Goal: Navigation & Orientation: Find specific page/section

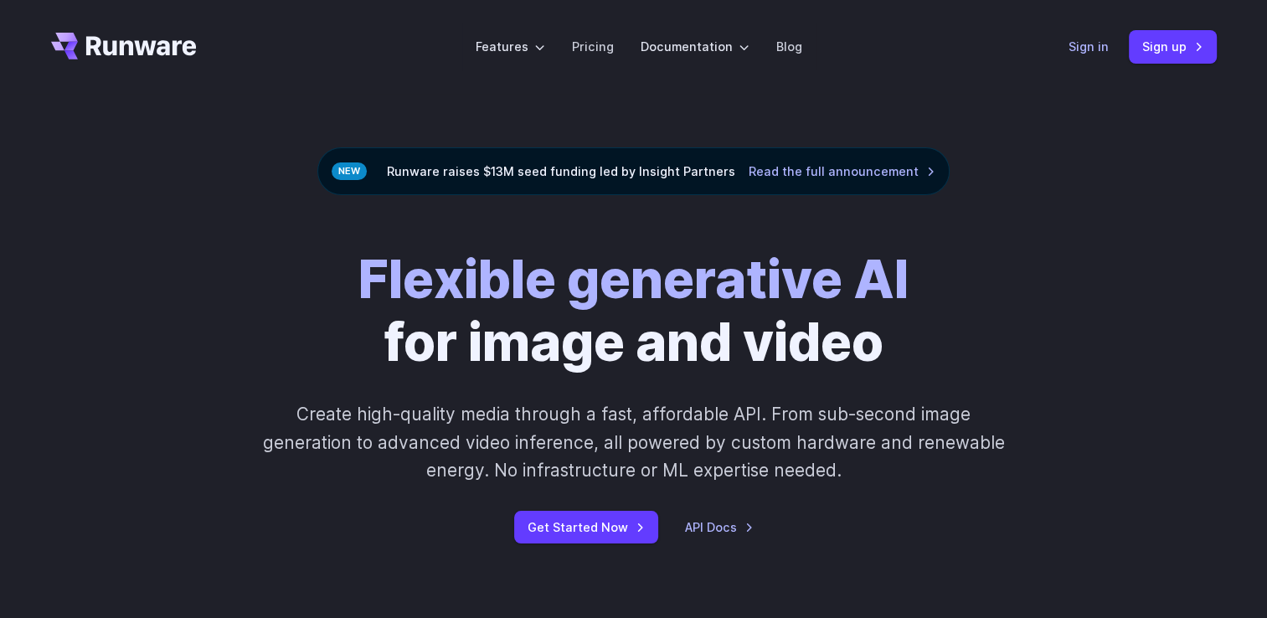
click at [1096, 54] on link "Sign in" at bounding box center [1088, 46] width 40 height 19
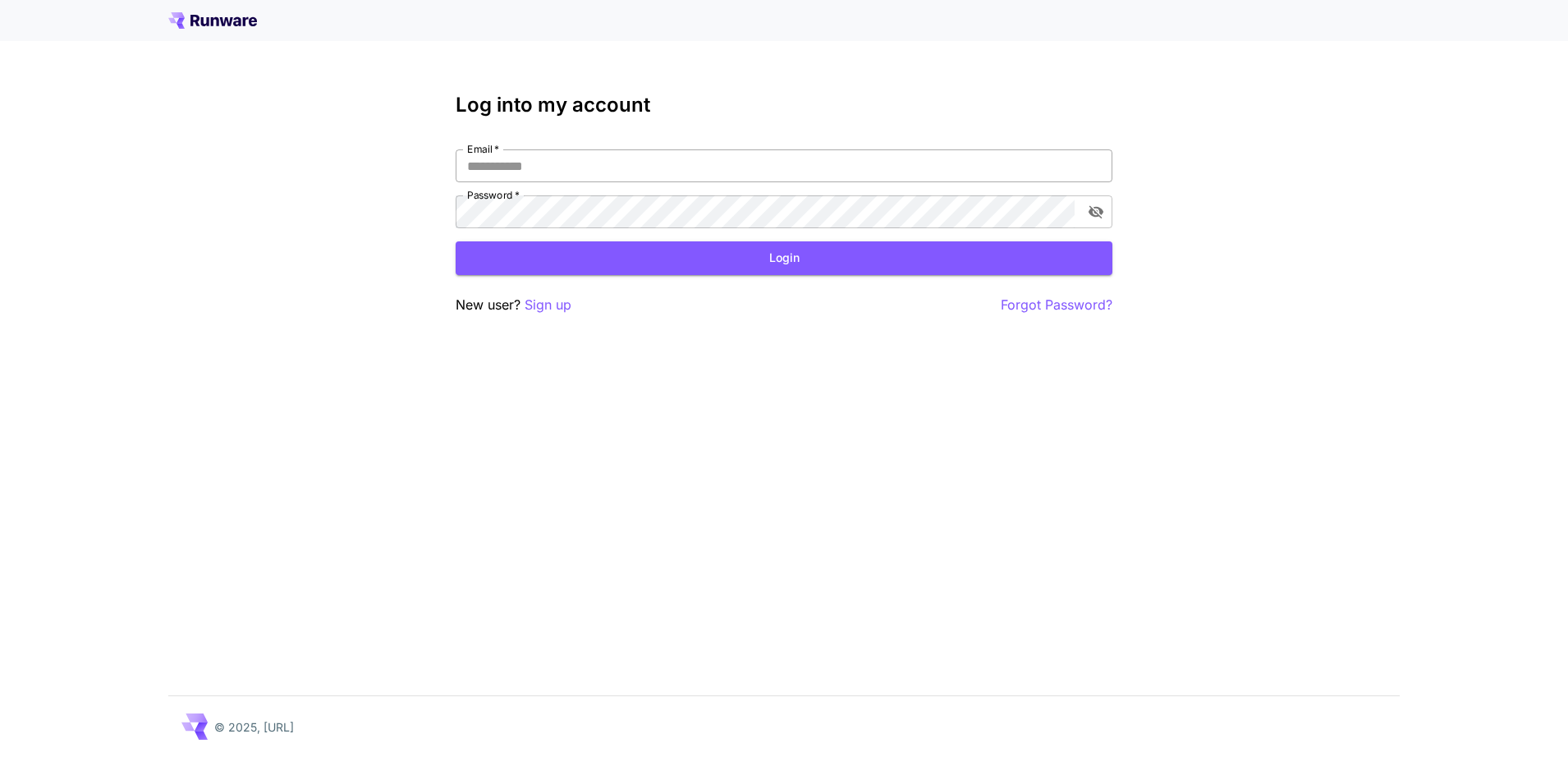
drag, startPoint x: 0, startPoint y: 0, endPoint x: 648, endPoint y: 164, distance: 668.4
click at [648, 164] on input "Email   *" at bounding box center [784, 165] width 657 height 32
type input "**********"
click button "Login" at bounding box center [784, 258] width 657 height 33
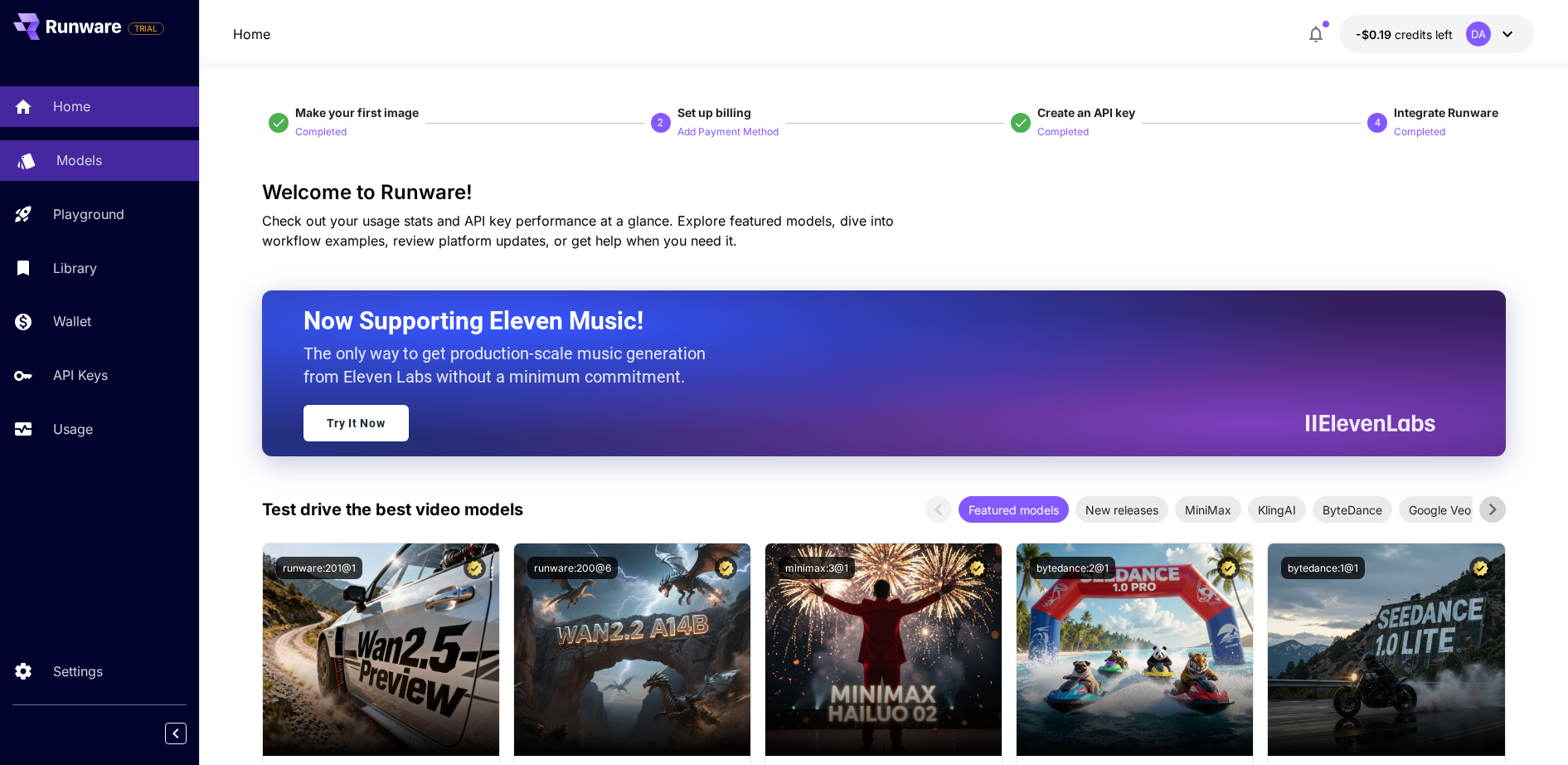
click at [124, 159] on div "Models" at bounding box center [121, 161] width 130 height 20
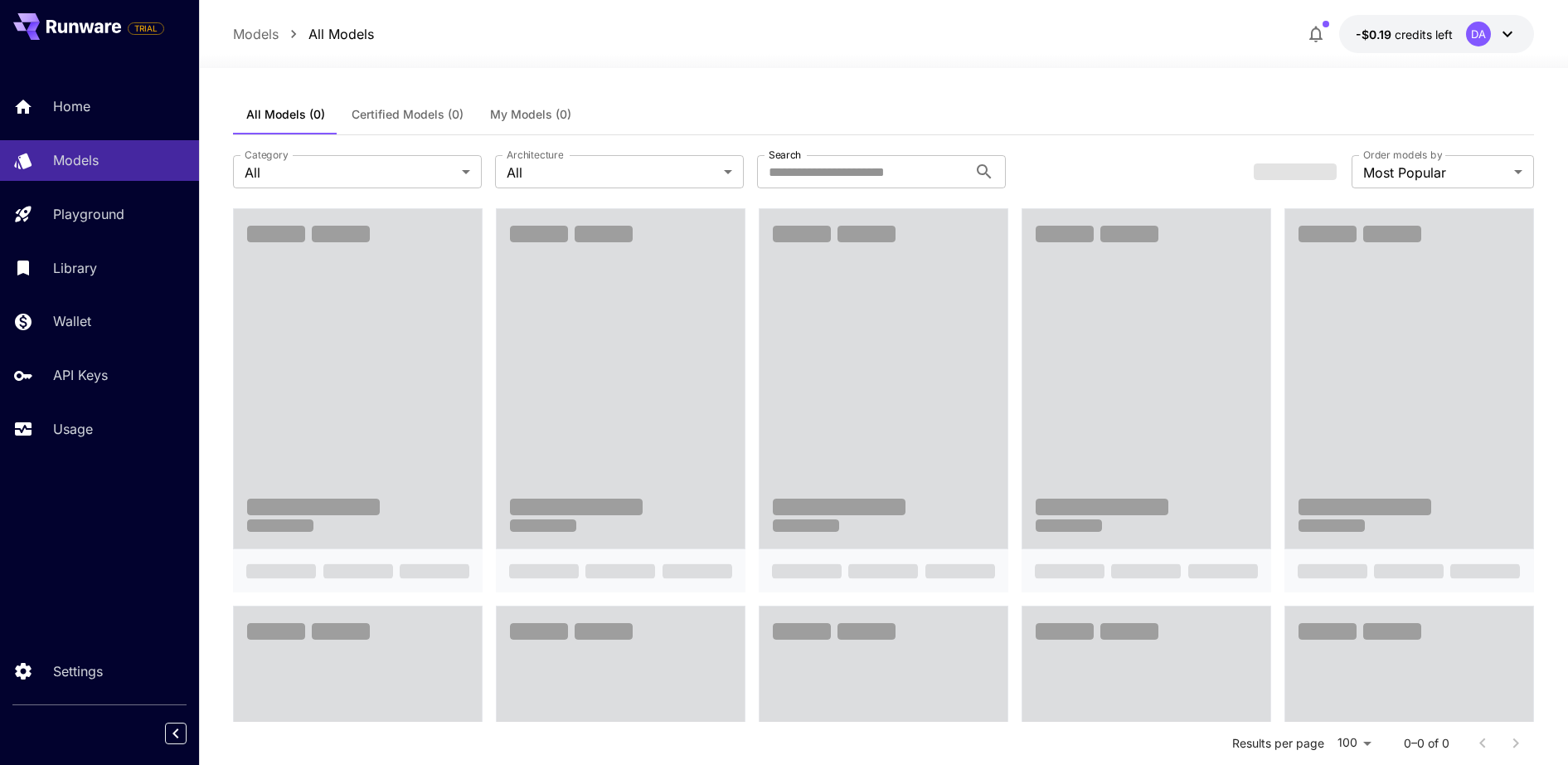
click at [377, 110] on span "Certified Models (0)" at bounding box center [407, 114] width 112 height 15
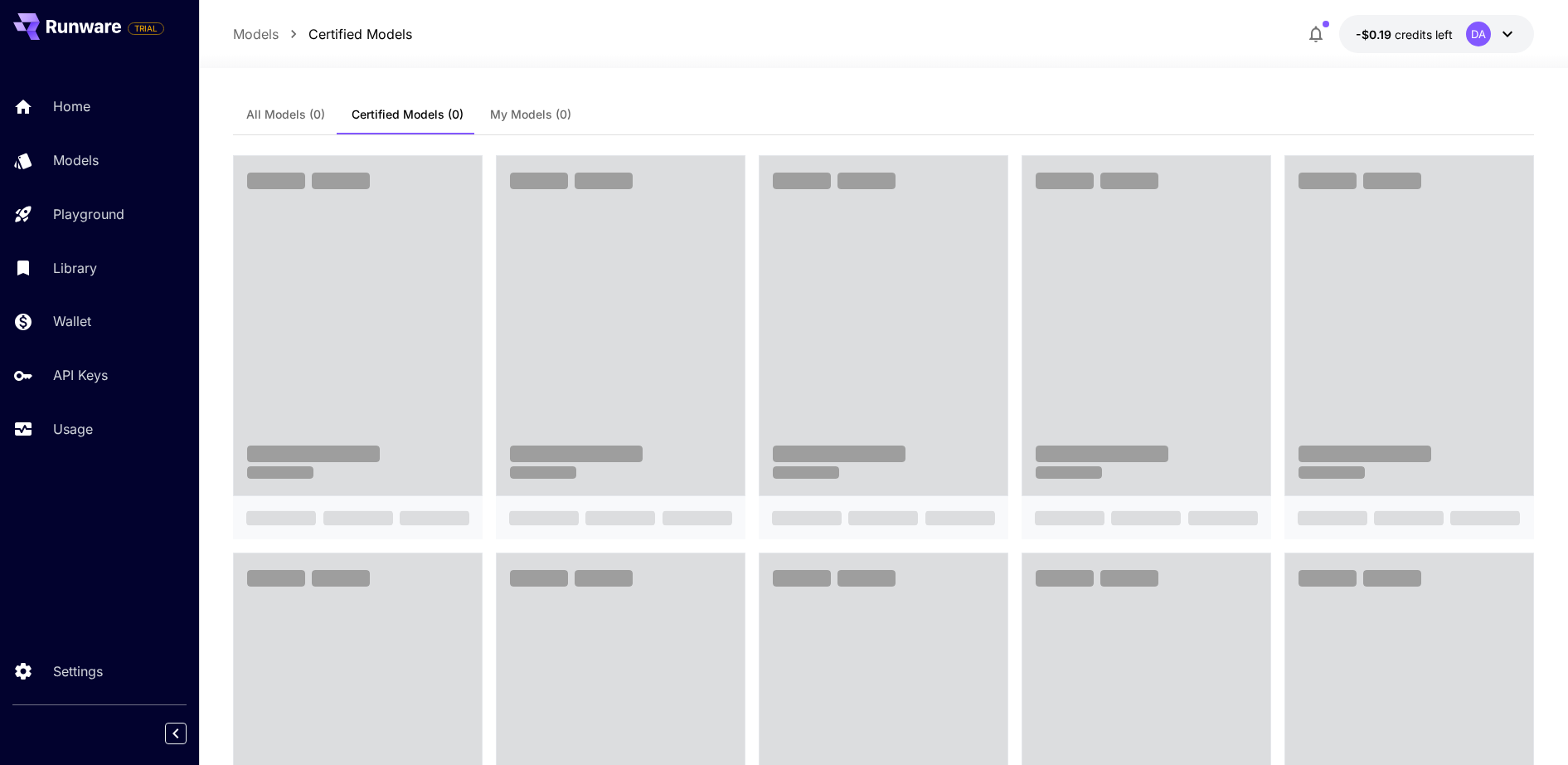
click at [299, 120] on span "All Models (0)" at bounding box center [286, 114] width 79 height 15
